Goal: Use online tool/utility: Use online tool/utility

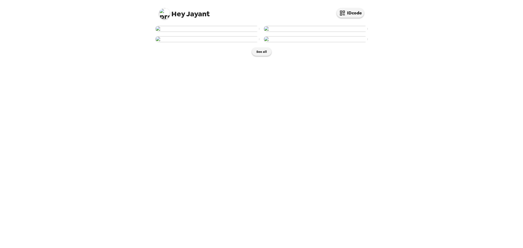
scroll to position [59, 0]
click at [216, 42] on img at bounding box center [207, 39] width 104 height 6
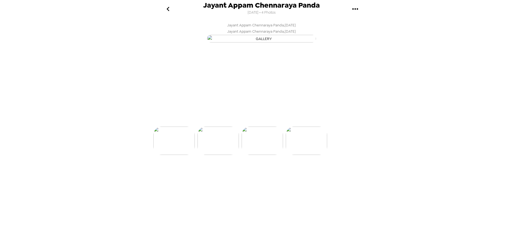
scroll to position [0, 88]
click at [242, 122] on div "button" at bounding box center [237, 116] width 13 height 14
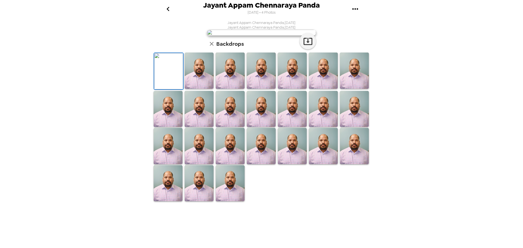
scroll to position [0, 0]
click at [168, 9] on icon "go back" at bounding box center [168, 9] width 9 height 9
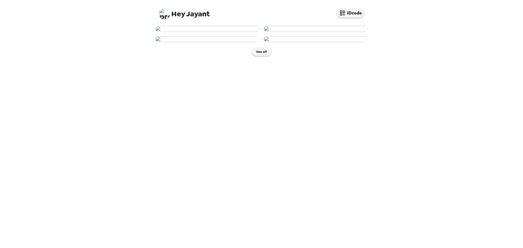
click at [196, 32] on img at bounding box center [207, 29] width 104 height 6
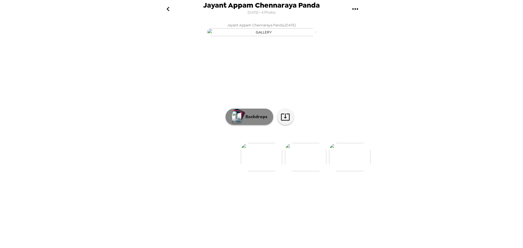
click at [251, 120] on p "Backdrops" at bounding box center [255, 117] width 25 height 7
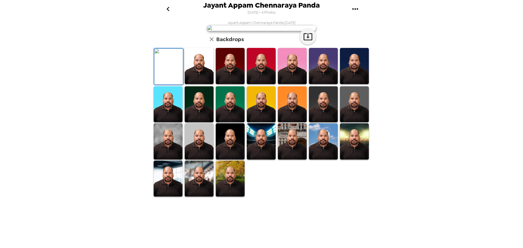
scroll to position [79, 0]
click at [231, 197] on img at bounding box center [230, 179] width 29 height 36
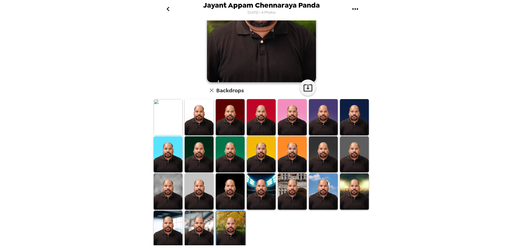
click at [169, 8] on icon "go back" at bounding box center [168, 9] width 9 height 9
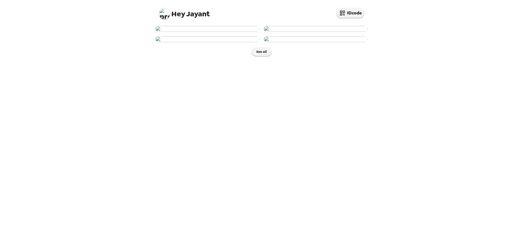
click at [320, 32] on img at bounding box center [316, 29] width 104 height 6
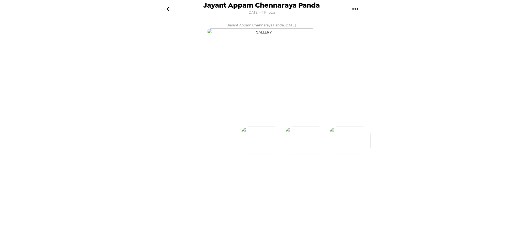
scroll to position [0, 44]
click at [246, 120] on p "Backdrops" at bounding box center [255, 117] width 25 height 7
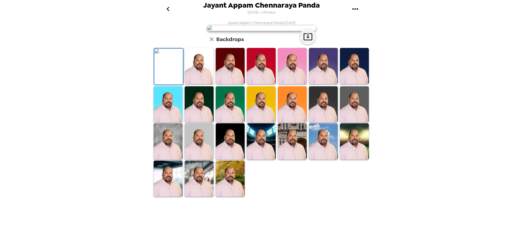
scroll to position [79, 0]
click at [235, 197] on img at bounding box center [230, 179] width 29 height 36
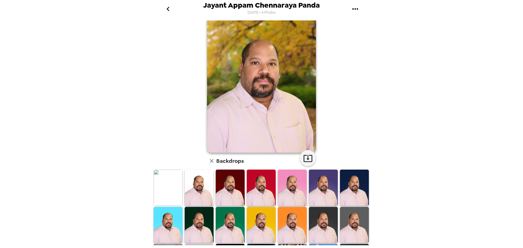
scroll to position [0, 0]
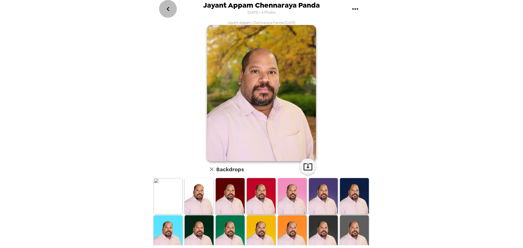
click at [169, 6] on icon "go back" at bounding box center [168, 9] width 9 height 9
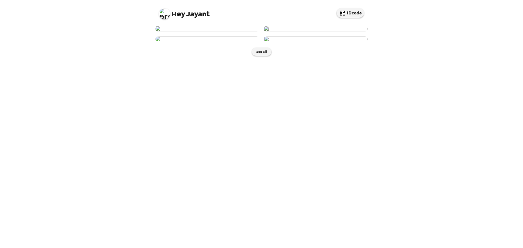
scroll to position [59, 0]
click at [215, 42] on img at bounding box center [207, 39] width 104 height 6
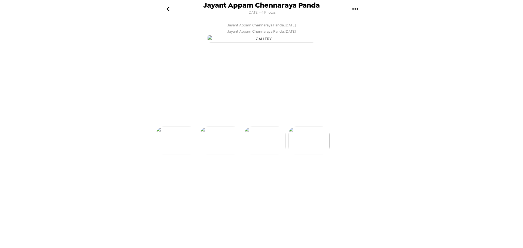
scroll to position [0, 88]
click at [257, 120] on p "Backdrops" at bounding box center [255, 117] width 25 height 7
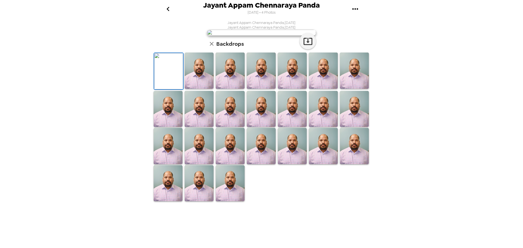
scroll to position [0, 0]
click at [168, 9] on icon "go back" at bounding box center [167, 9] width 3 height 4
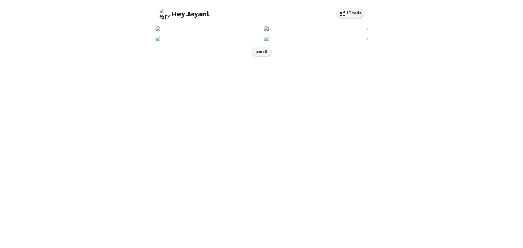
click at [164, 15] on img at bounding box center [164, 13] width 11 height 11
click at [170, 35] on span "Get help" at bounding box center [170, 36] width 15 height 5
click at [117, 59] on div at bounding box center [261, 124] width 523 height 248
click at [207, 42] on img at bounding box center [207, 39] width 104 height 6
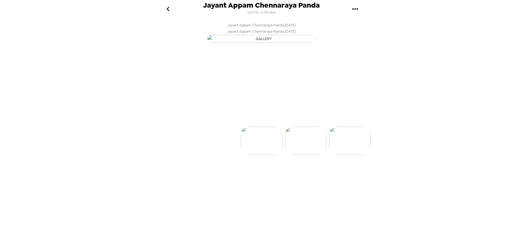
scroll to position [0, 88]
click at [240, 123] on img "button" at bounding box center [237, 117] width 10 height 12
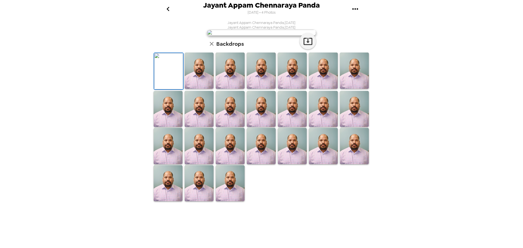
scroll to position [82, 0]
click at [226, 202] on img at bounding box center [230, 183] width 29 height 36
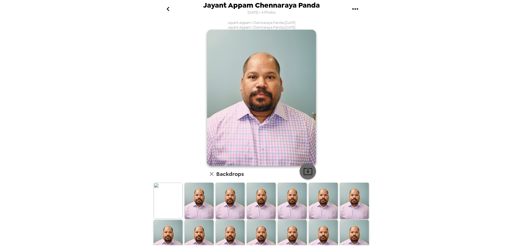
click at [311, 171] on button "button" at bounding box center [308, 171] width 16 height 16
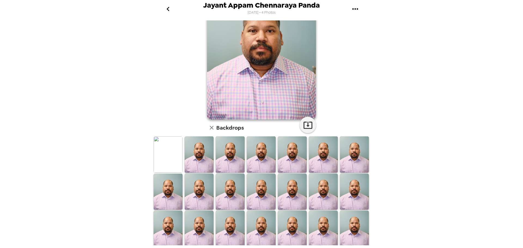
scroll to position [54, 0]
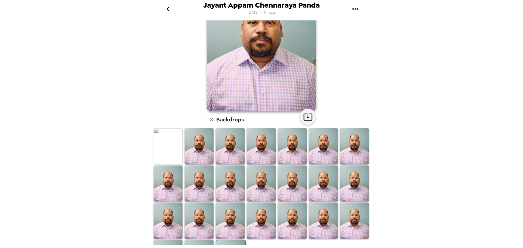
click at [163, 142] on img at bounding box center [168, 146] width 29 height 36
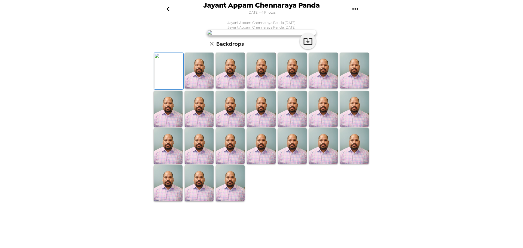
scroll to position [0, 0]
click at [307, 46] on icon "button" at bounding box center [308, 42] width 10 height 10
click at [436, 87] on div "Jayant Appam Chennaraya Panda 9/24/2025 • 4 Photos Jayant Appam Chennaraya Pand…" at bounding box center [261, 124] width 523 height 248
click at [166, 8] on icon "go back" at bounding box center [168, 9] width 9 height 9
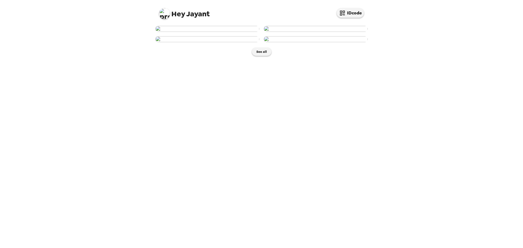
scroll to position [27, 0]
click at [227, 32] on img at bounding box center [207, 29] width 104 height 6
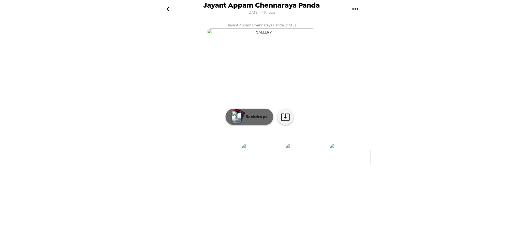
click at [245, 125] on button "Backdrops" at bounding box center [250, 117] width 48 height 16
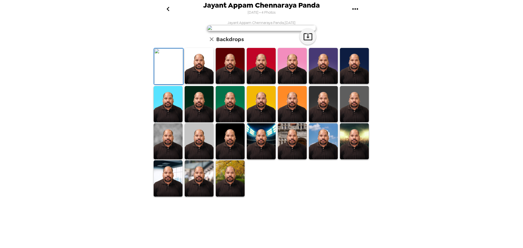
scroll to position [79, 0]
click at [267, 159] on img at bounding box center [261, 141] width 29 height 36
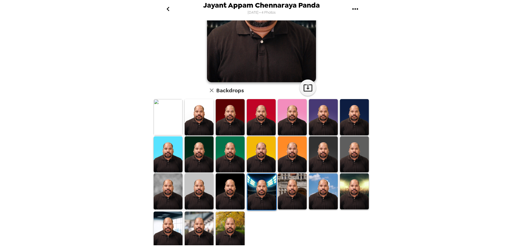
click at [225, 224] on img at bounding box center [230, 230] width 29 height 36
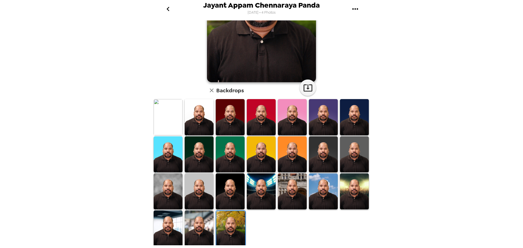
click at [171, 117] on img at bounding box center [168, 117] width 29 height 36
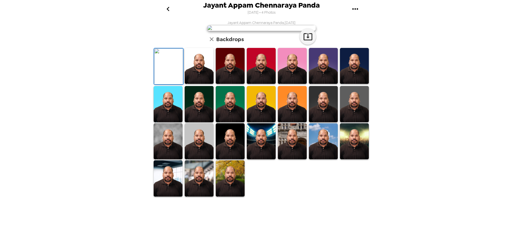
click at [200, 84] on img at bounding box center [199, 66] width 29 height 36
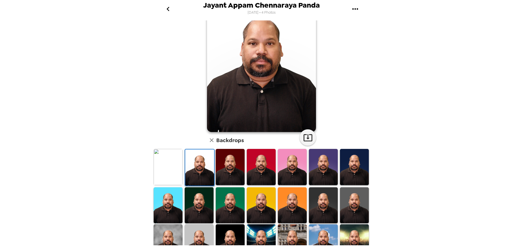
scroll to position [0, 0]
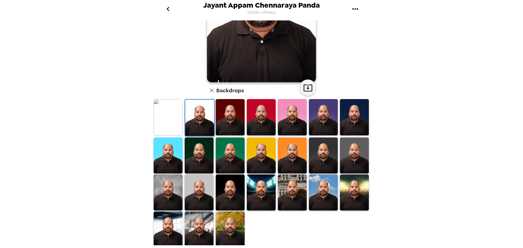
click at [264, 151] on img at bounding box center [261, 156] width 29 height 36
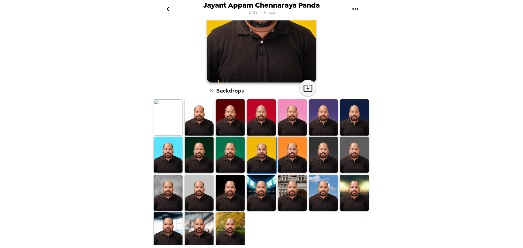
scroll to position [79, 0]
click at [169, 188] on img at bounding box center [168, 193] width 29 height 36
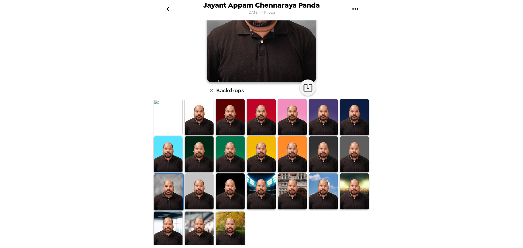
click at [322, 189] on img at bounding box center [323, 192] width 29 height 36
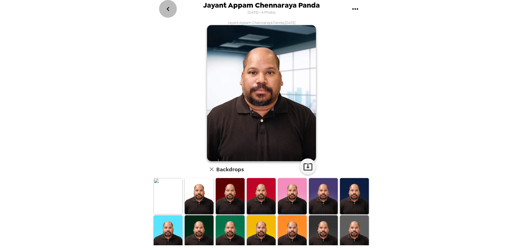
click at [162, 7] on button "go back" at bounding box center [168, 9] width 18 height 18
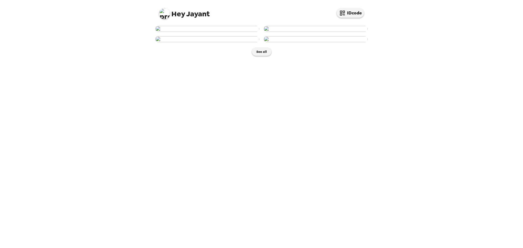
click at [163, 12] on img at bounding box center [164, 13] width 11 height 11
click at [173, 35] on span "Get help" at bounding box center [170, 36] width 15 height 5
click at [213, 32] on img at bounding box center [207, 29] width 104 height 6
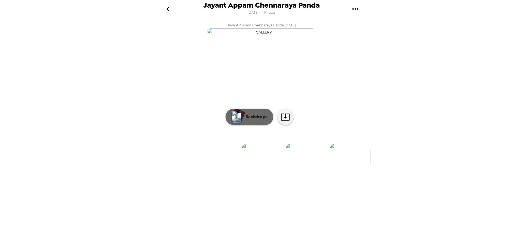
click at [248, 120] on p "Backdrops" at bounding box center [255, 117] width 25 height 7
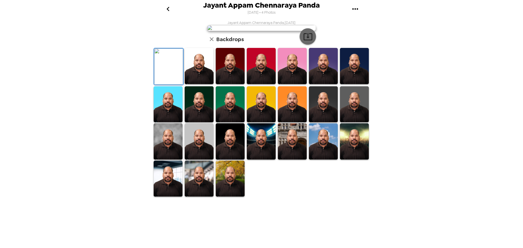
click at [307, 41] on icon "button" at bounding box center [308, 37] width 10 height 10
